Goal: Transaction & Acquisition: Subscribe to service/newsletter

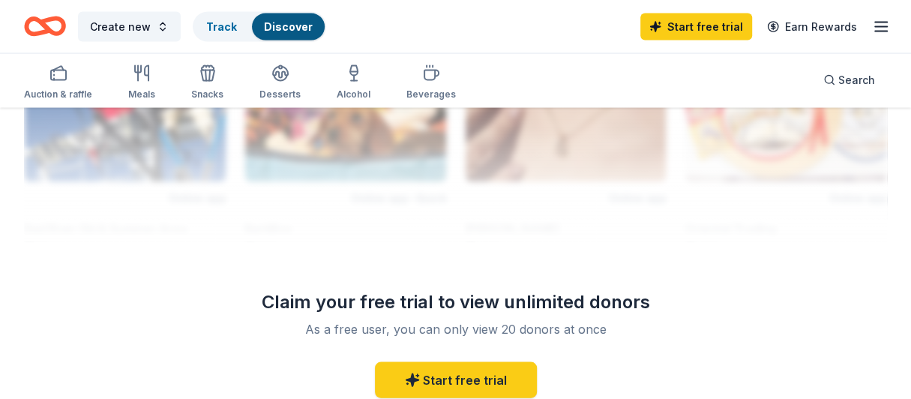
scroll to position [1725, 0]
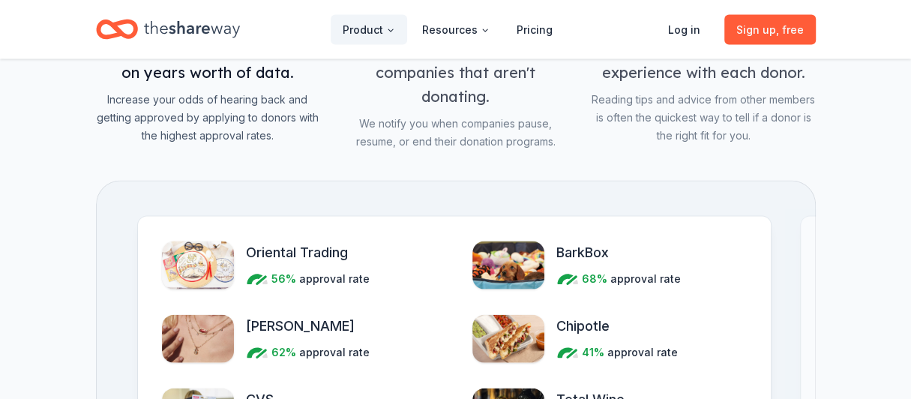
scroll to position [225, 0]
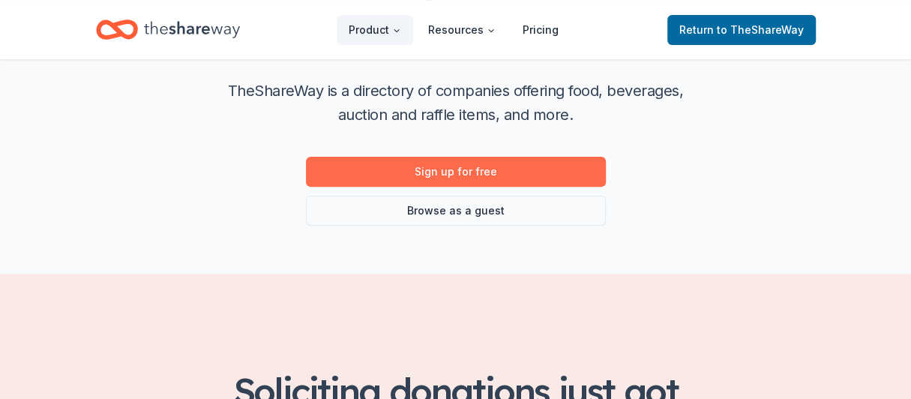
drag, startPoint x: 64, startPoint y: 1, endPoint x: 433, endPoint y: 171, distance: 406.4
click at [433, 171] on link "Sign up for free" at bounding box center [456, 172] width 300 height 30
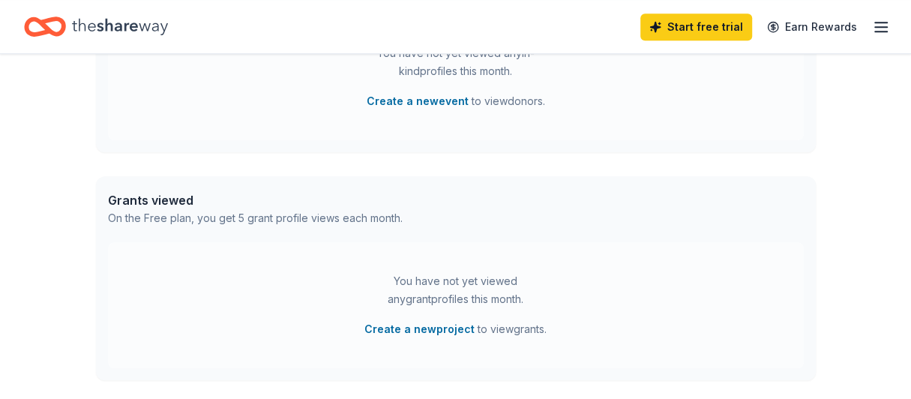
scroll to position [525, 0]
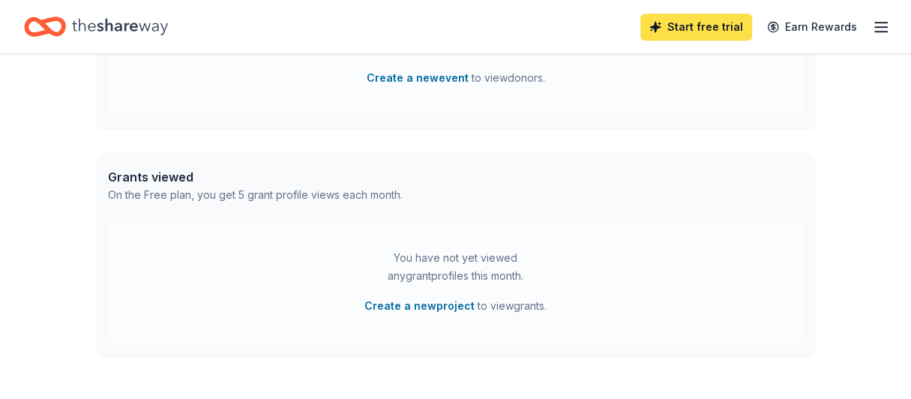
click at [668, 32] on link "Start free trial" at bounding box center [697, 27] width 112 height 27
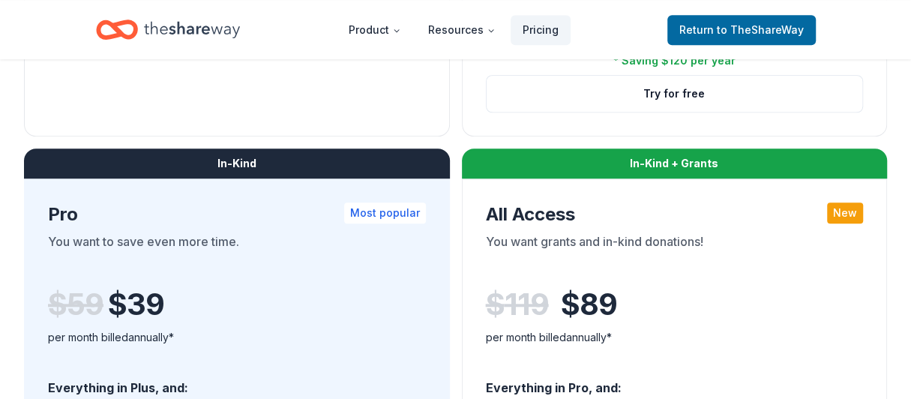
scroll to position [750, 0]
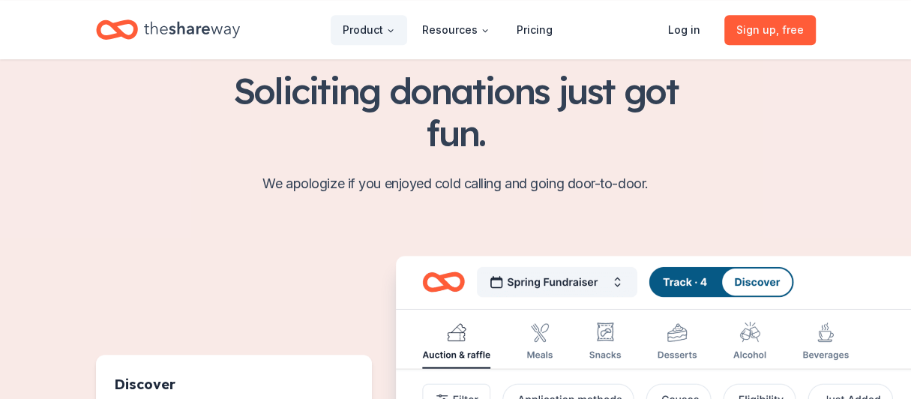
scroll to position [225, 0]
